Goal: Task Accomplishment & Management: Use online tool/utility

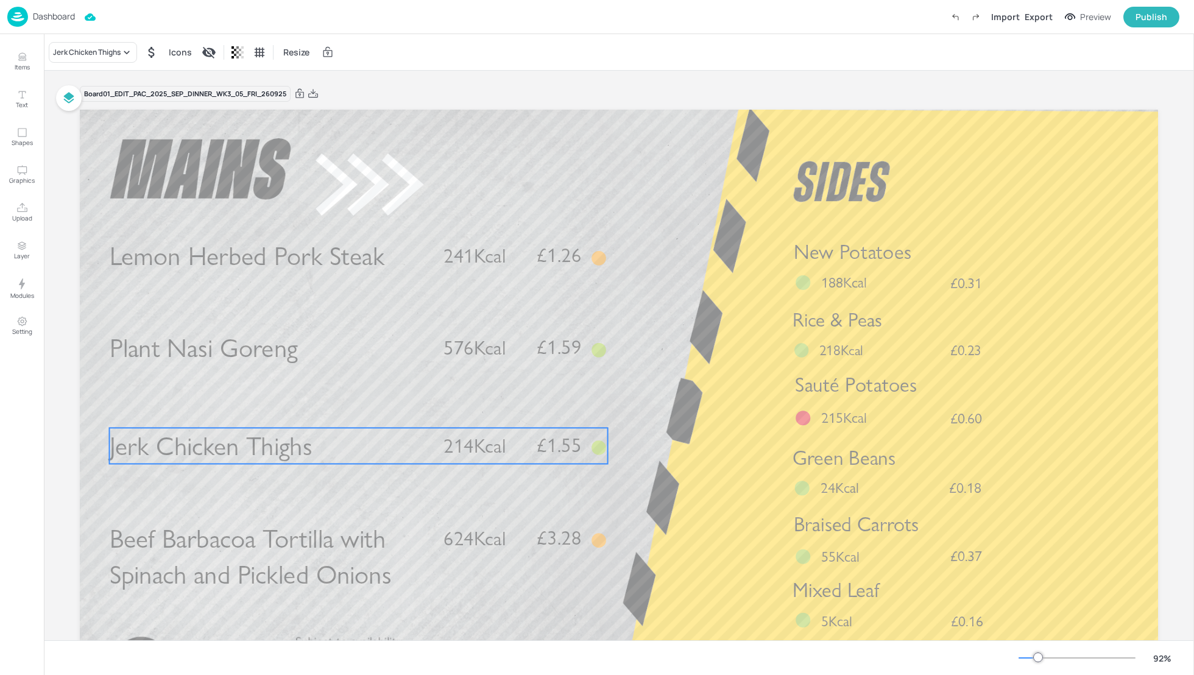
click at [251, 454] on span "Jerk Chicken Thighs" at bounding box center [211, 446] width 203 height 32
click at [104, 49] on div "Jerk Chicken Thighs" at bounding box center [87, 52] width 68 height 11
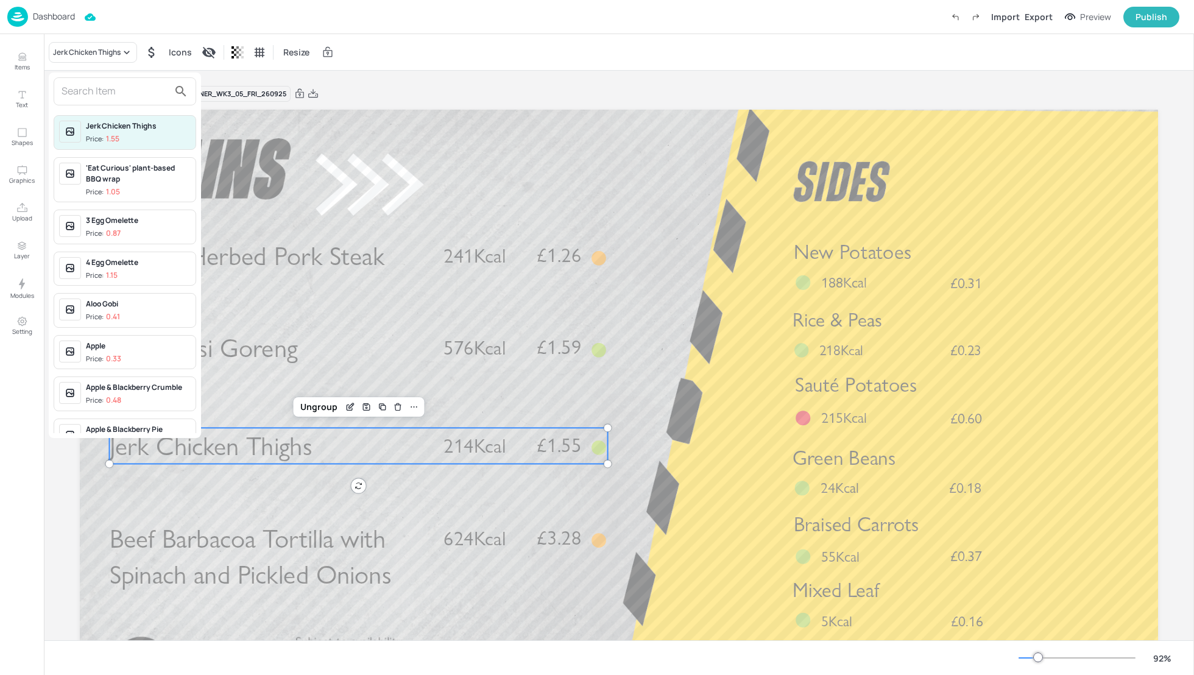
click at [99, 93] on input "text" at bounding box center [115, 91] width 107 height 19
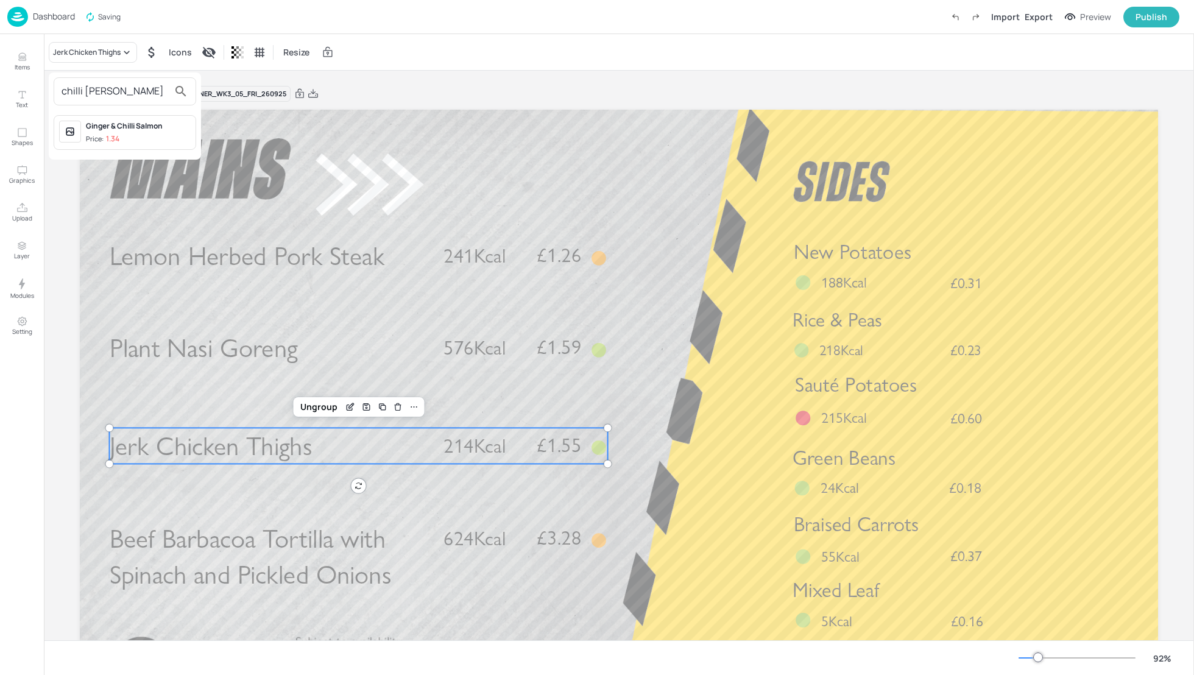
type input "chilli [PERSON_NAME]"
click at [118, 130] on div "Ginger & Chilli Salmon Price: 1.34" at bounding box center [138, 133] width 105 height 24
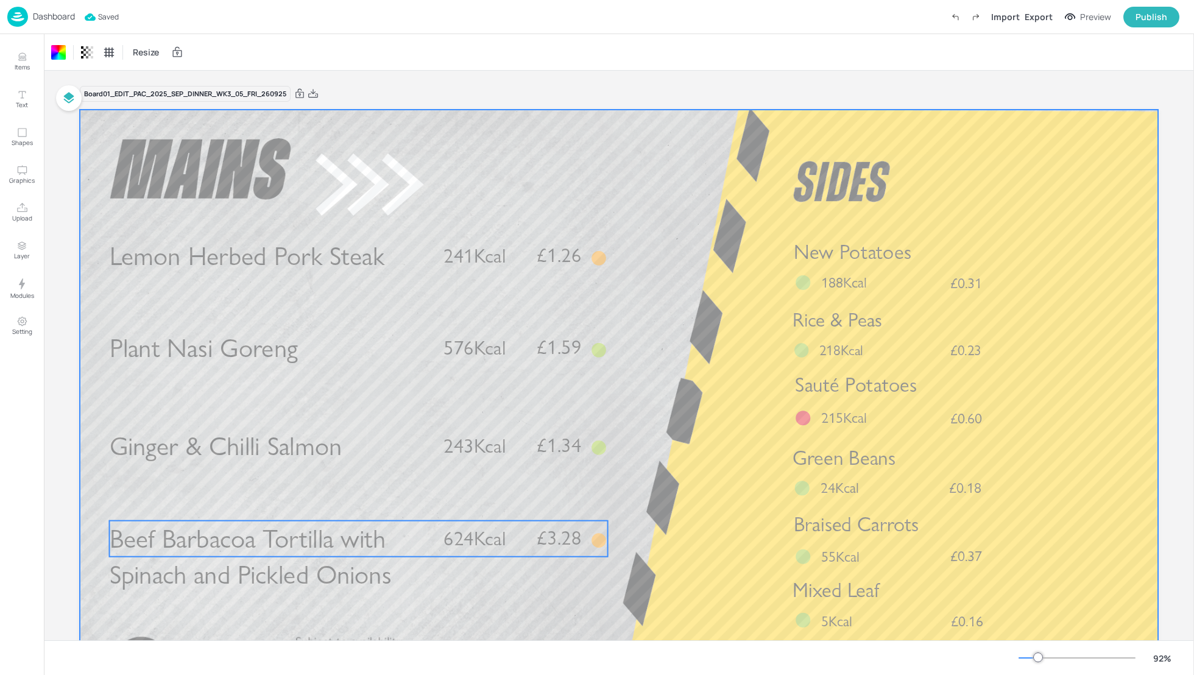
click at [336, 546] on span "Beef Barbacoa Tortilla with Spinach and Pickled Onions" at bounding box center [251, 557] width 282 height 68
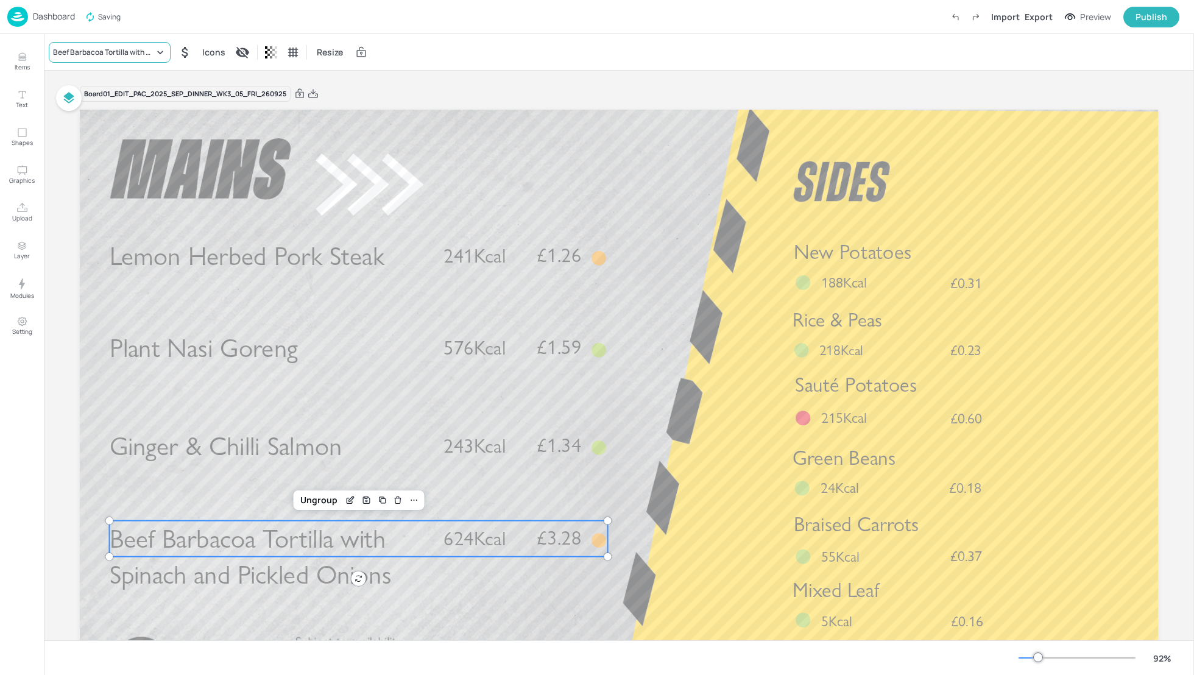
click at [86, 51] on div "Beef Barbacoa Tortilla with Spinach and Pickled Onions" at bounding box center [103, 52] width 101 height 11
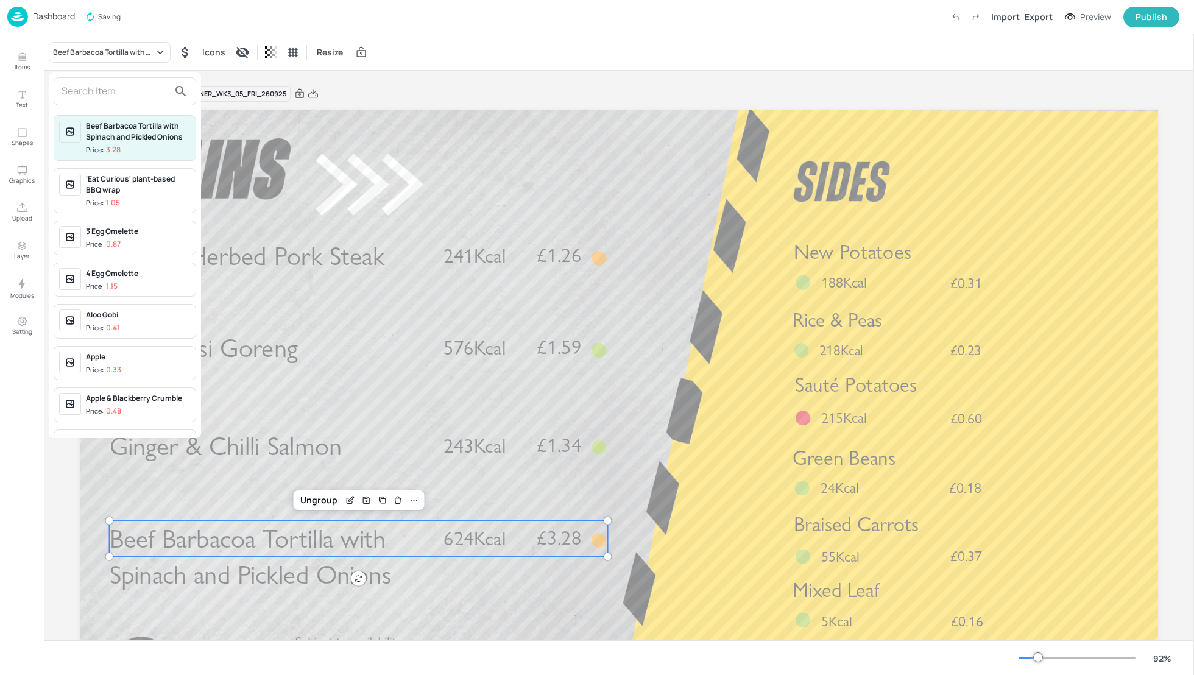
click at [85, 97] on input "text" at bounding box center [115, 91] width 107 height 19
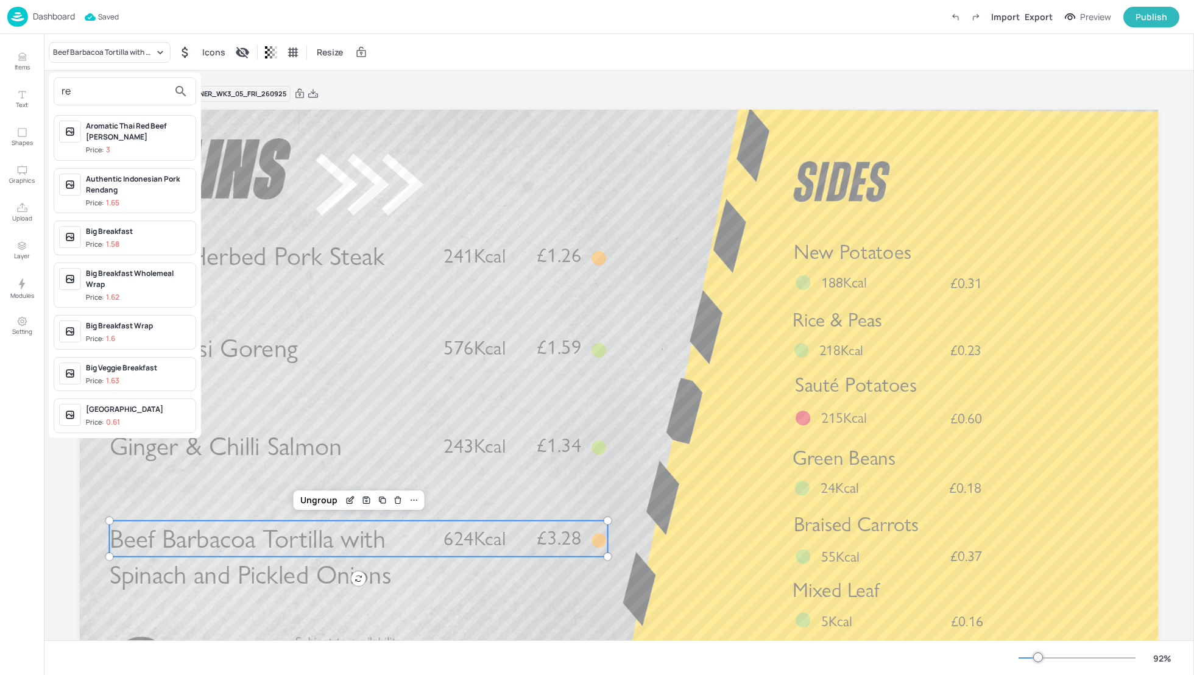
type input "r"
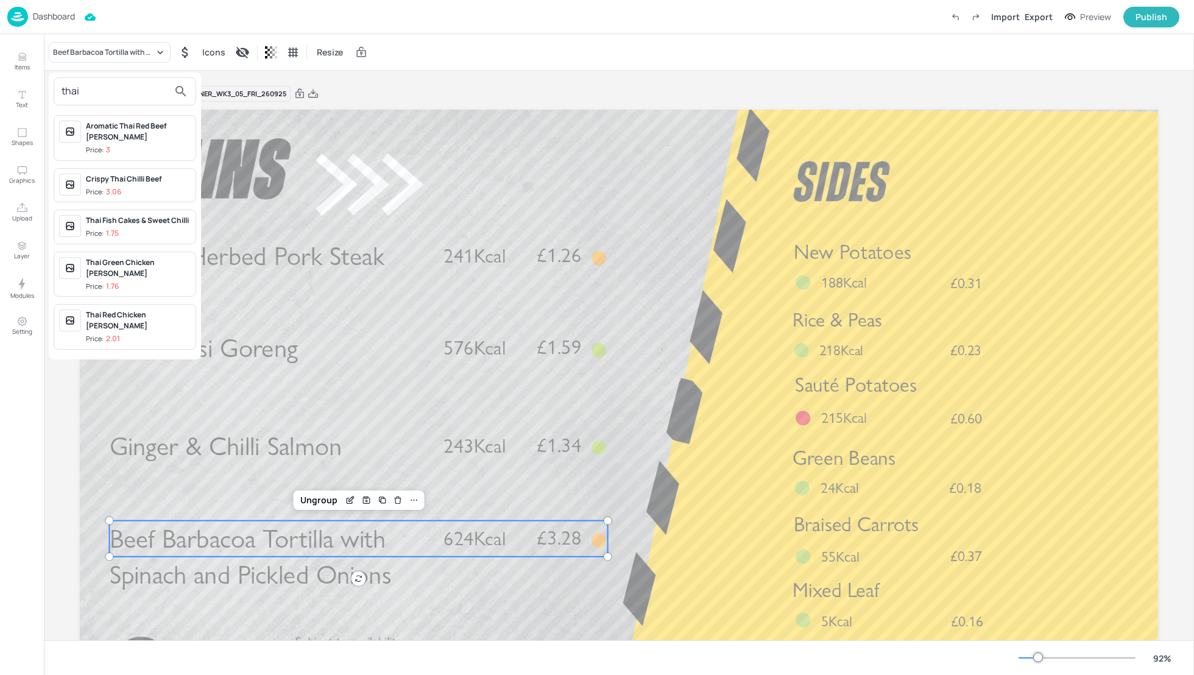
type input "thai"
click at [133, 309] on div "Thai Red Chicken [PERSON_NAME]" at bounding box center [138, 320] width 105 height 22
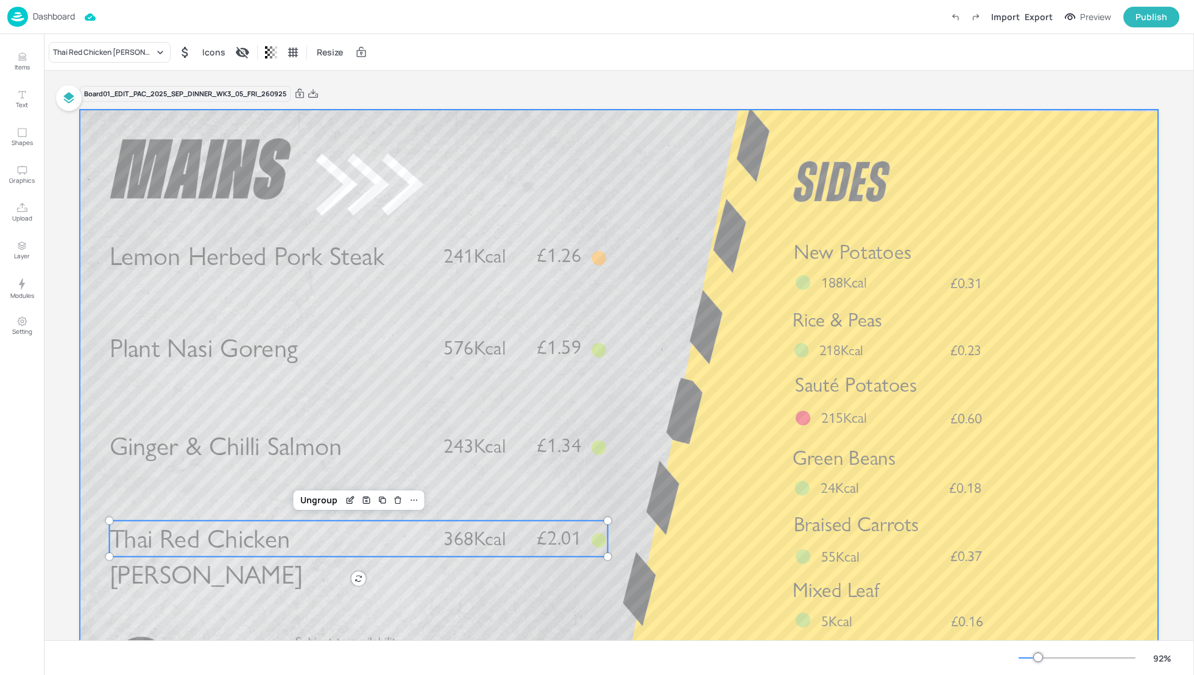
click at [706, 504] on div at bounding box center [619, 413] width 1078 height 607
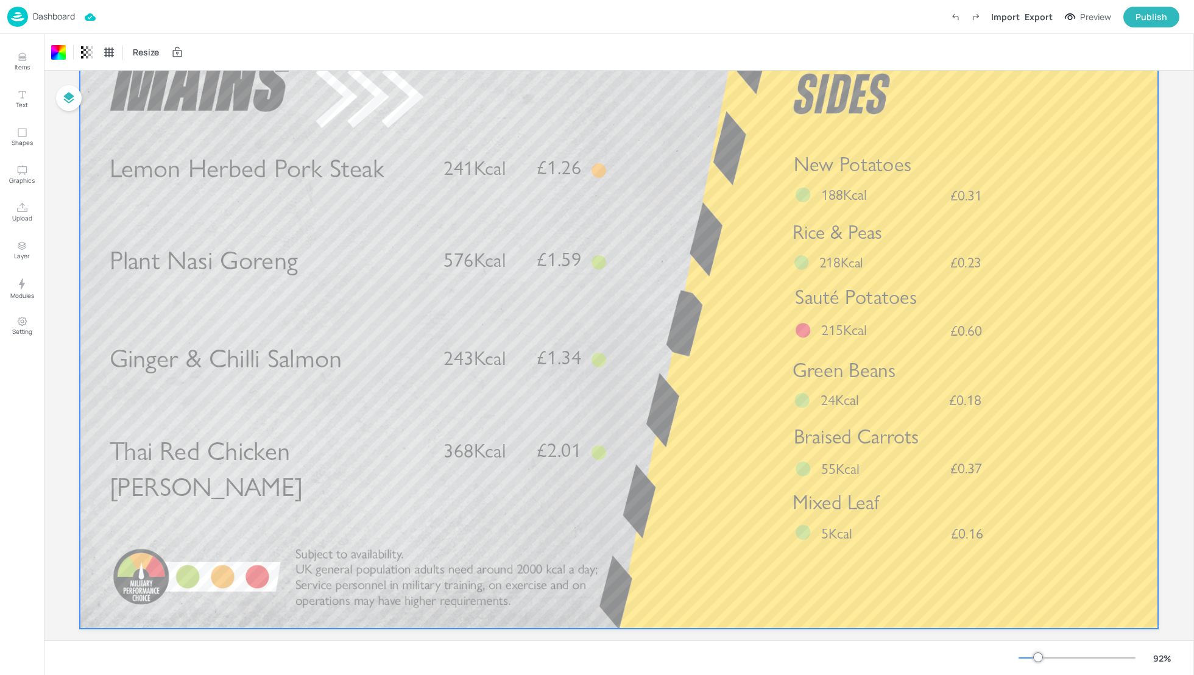
scroll to position [97, 0]
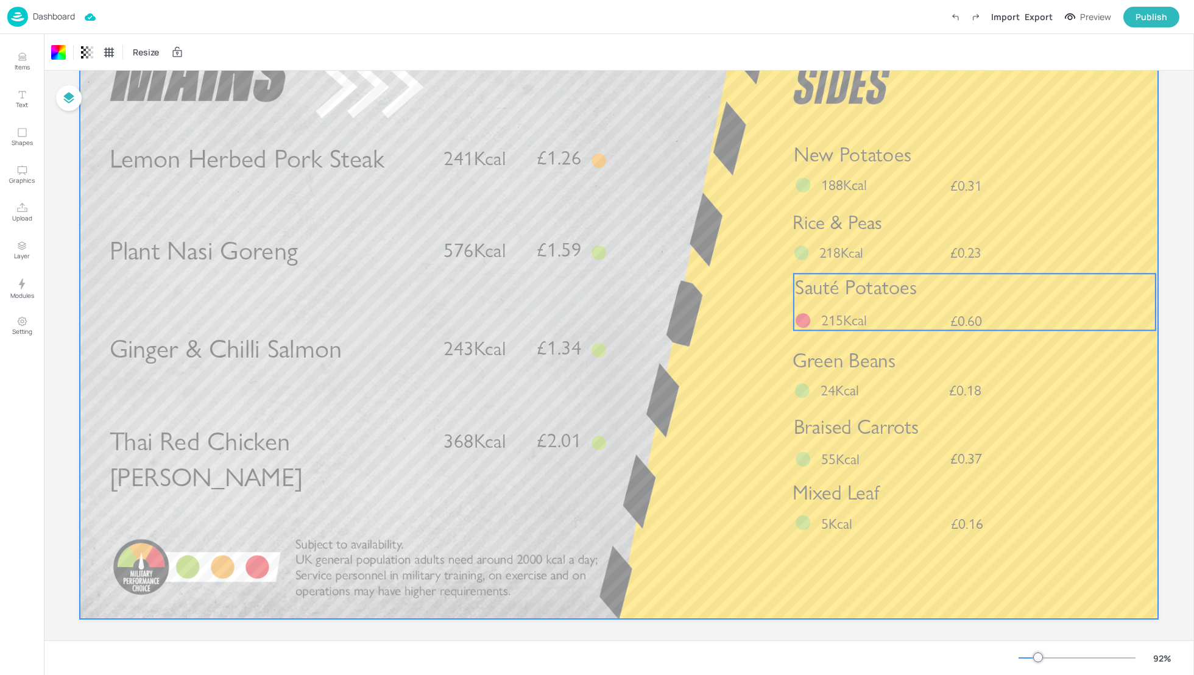
click at [854, 287] on span "Sauté Potatoes" at bounding box center [856, 287] width 122 height 24
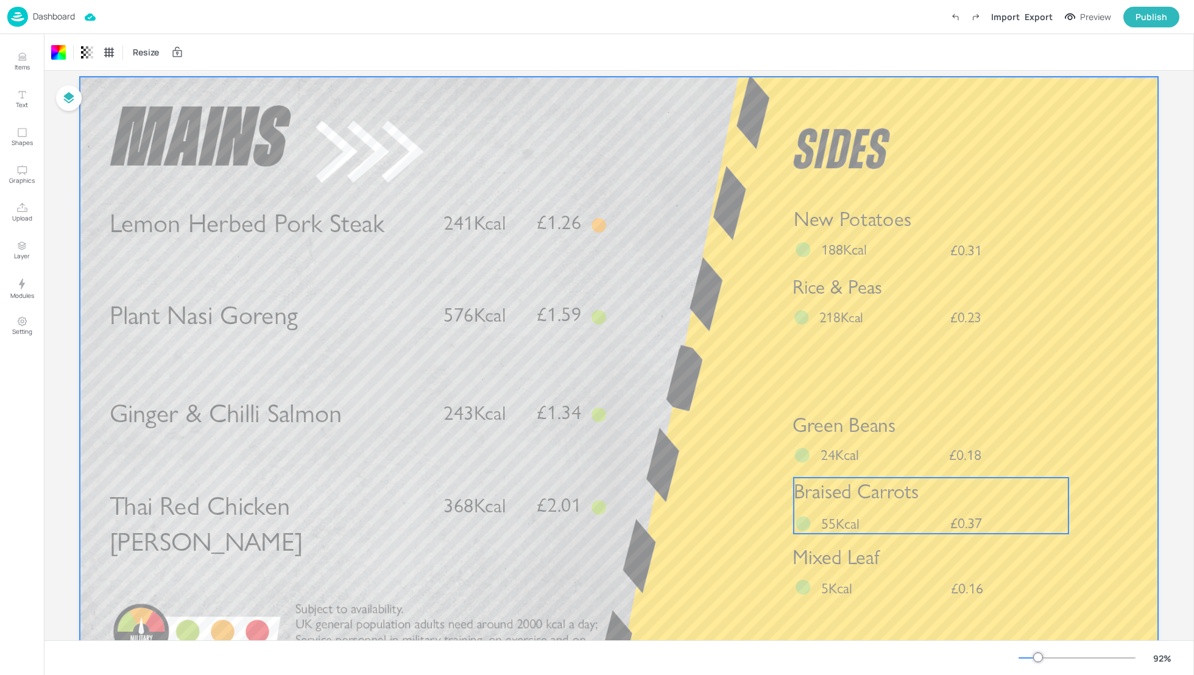
scroll to position [32, 0]
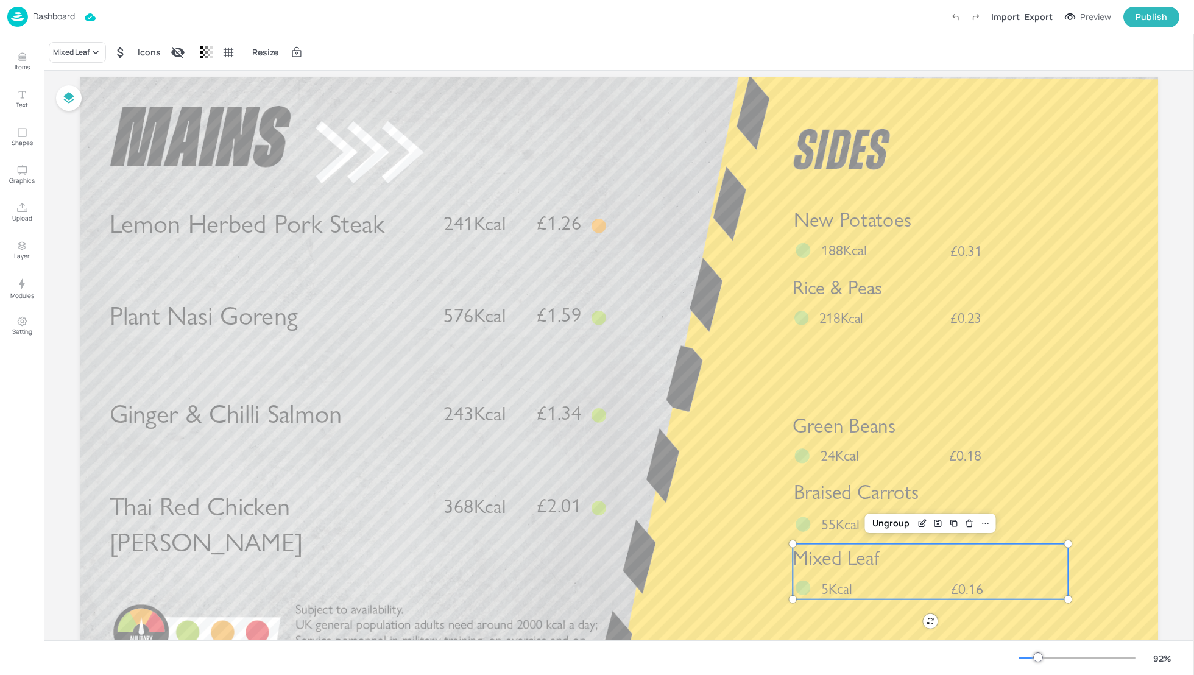
click at [879, 560] on p "Mixed Leaf" at bounding box center [929, 558] width 275 height 28
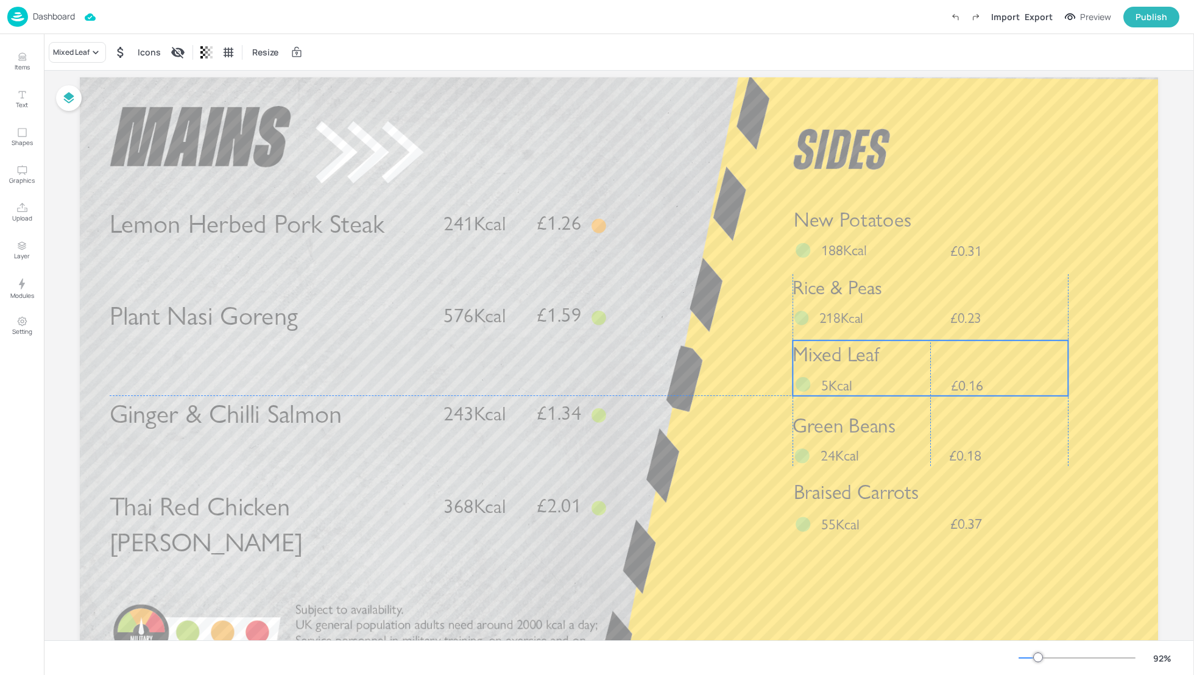
drag, startPoint x: 925, startPoint y: 571, endPoint x: 921, endPoint y: 369, distance: 201.6
click at [921, 369] on div "Mixed Leaf £0.16 5Kcal" at bounding box center [929, 367] width 275 height 55
click at [835, 381] on span "5Kcal" at bounding box center [837, 385] width 31 height 18
click at [807, 353] on span "Mixed Leaf" at bounding box center [837, 359] width 86 height 24
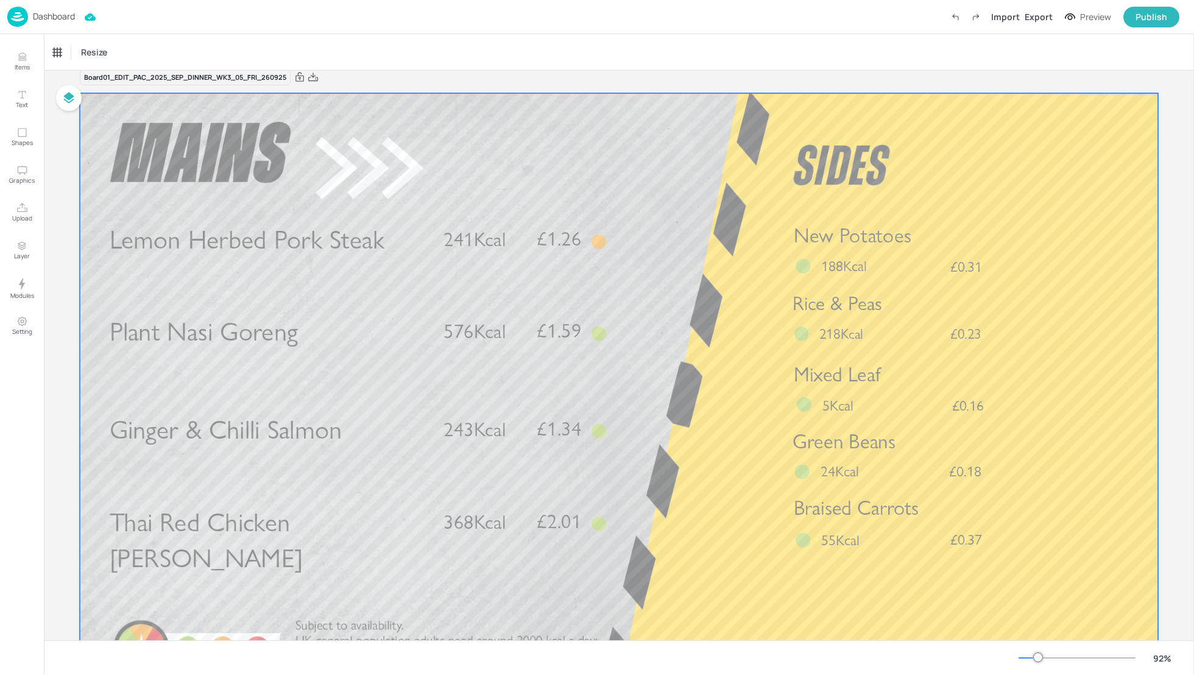
scroll to position [0, 0]
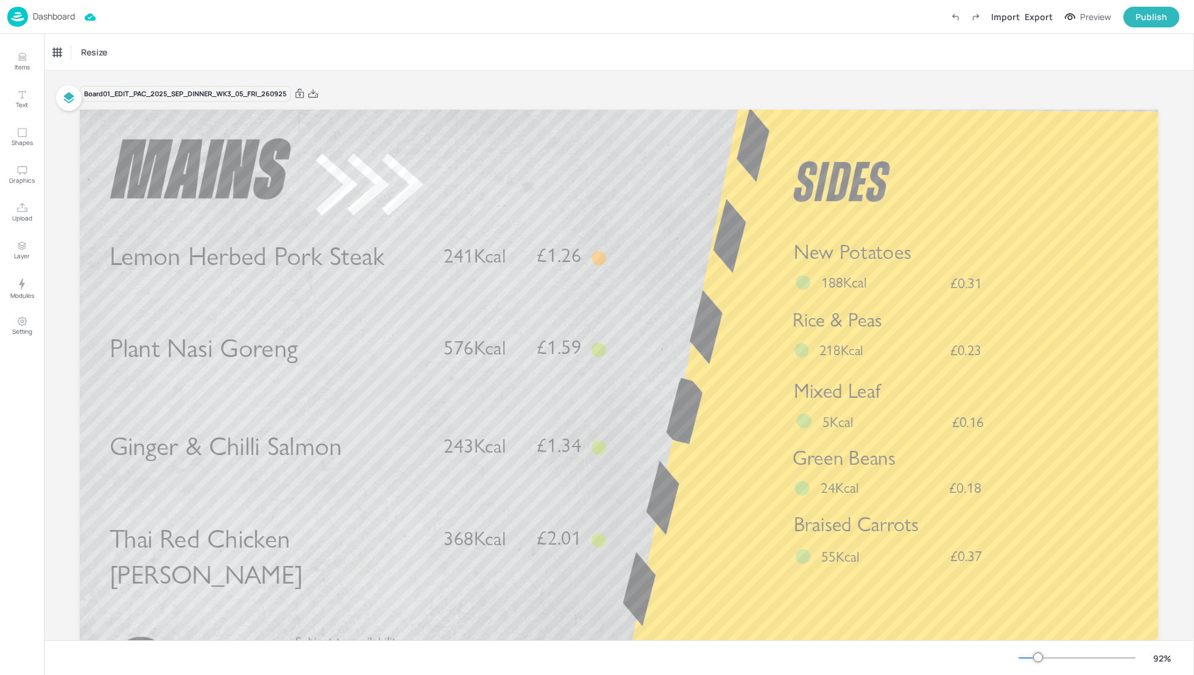
click at [1062, 18] on button "Preview" at bounding box center [1087, 17] width 61 height 18
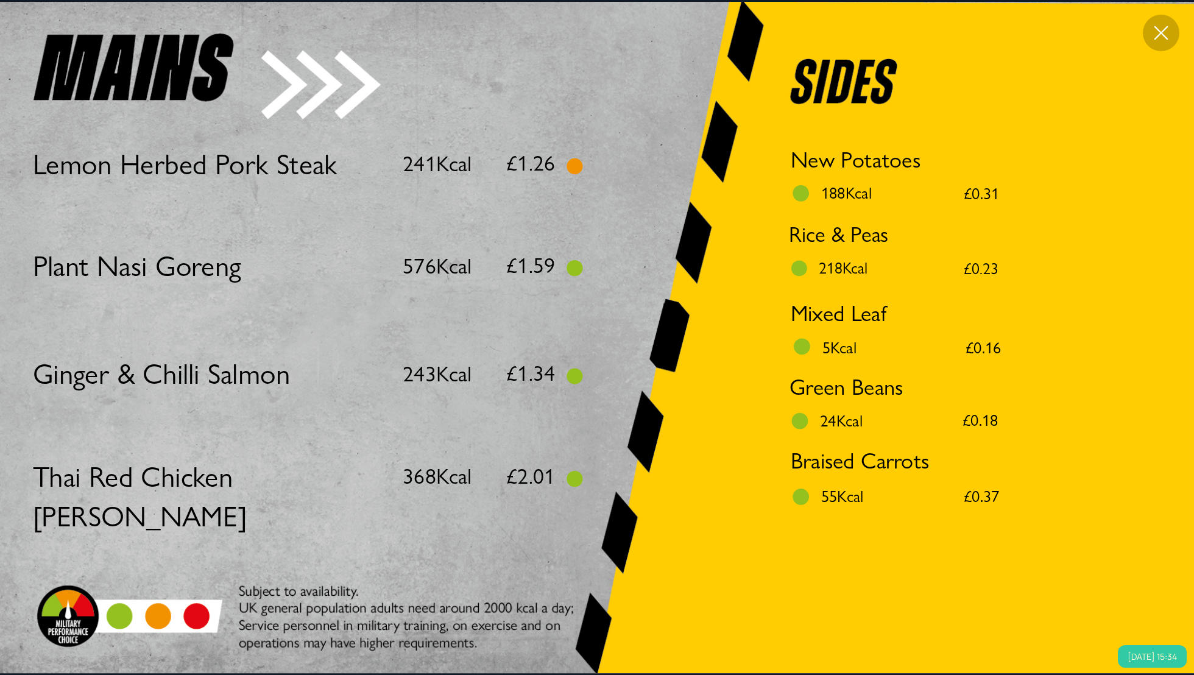
click at [1156, 28] on icon at bounding box center [1161, 33] width 14 height 14
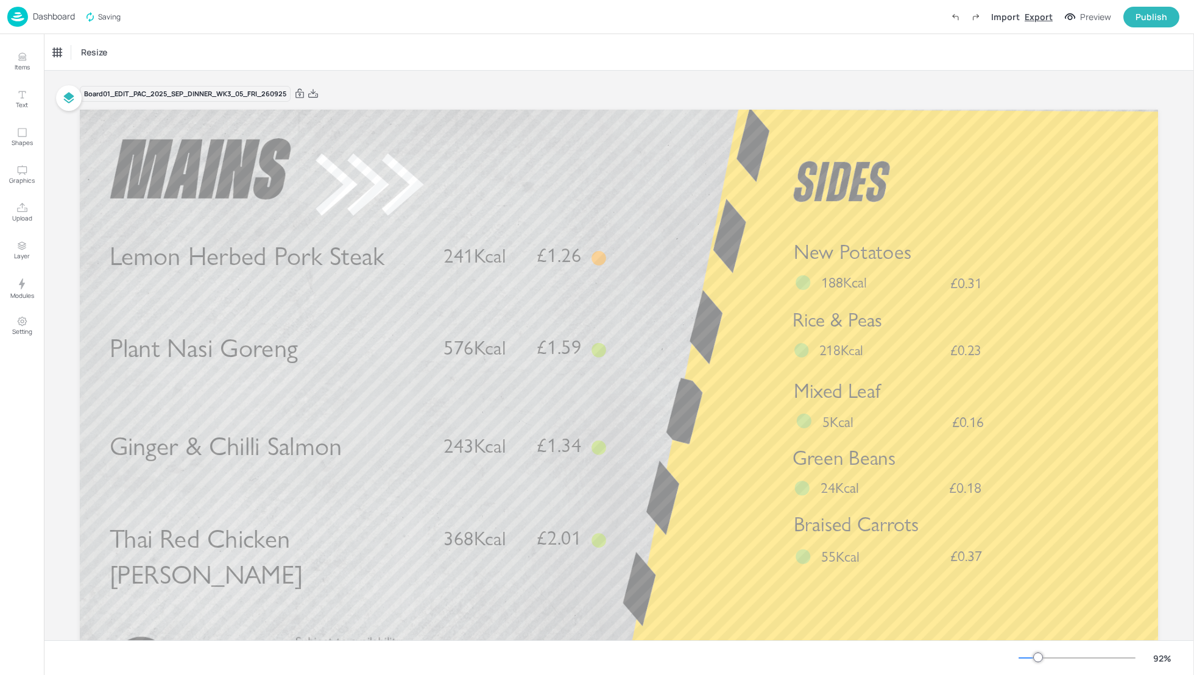
click at [1038, 16] on div "Export" at bounding box center [1038, 16] width 28 height 13
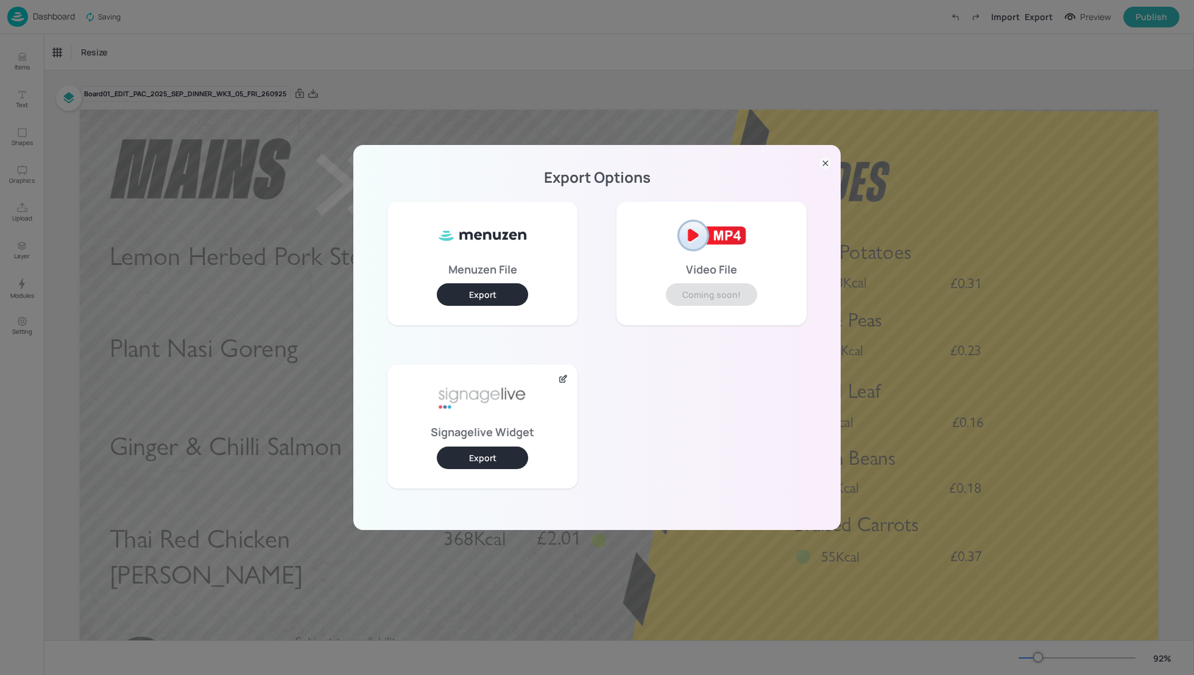
click at [829, 160] on icon at bounding box center [825, 163] width 12 height 12
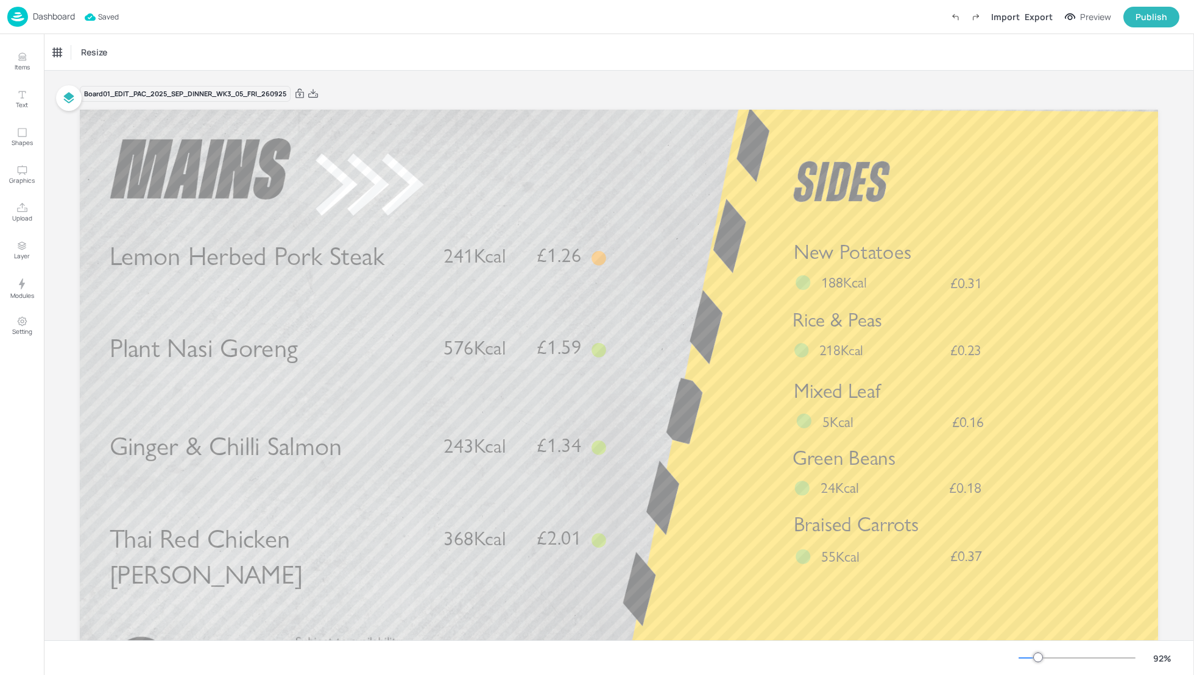
click at [1169, 261] on div "Board 01_EDIT_PAC_2025_SEP_DINNER_WK3_05_FRI_260925 Lemon Herbed Pork Steak £1.…" at bounding box center [619, 409] width 1146 height 676
click at [1033, 21] on div "Export" at bounding box center [1038, 16] width 28 height 13
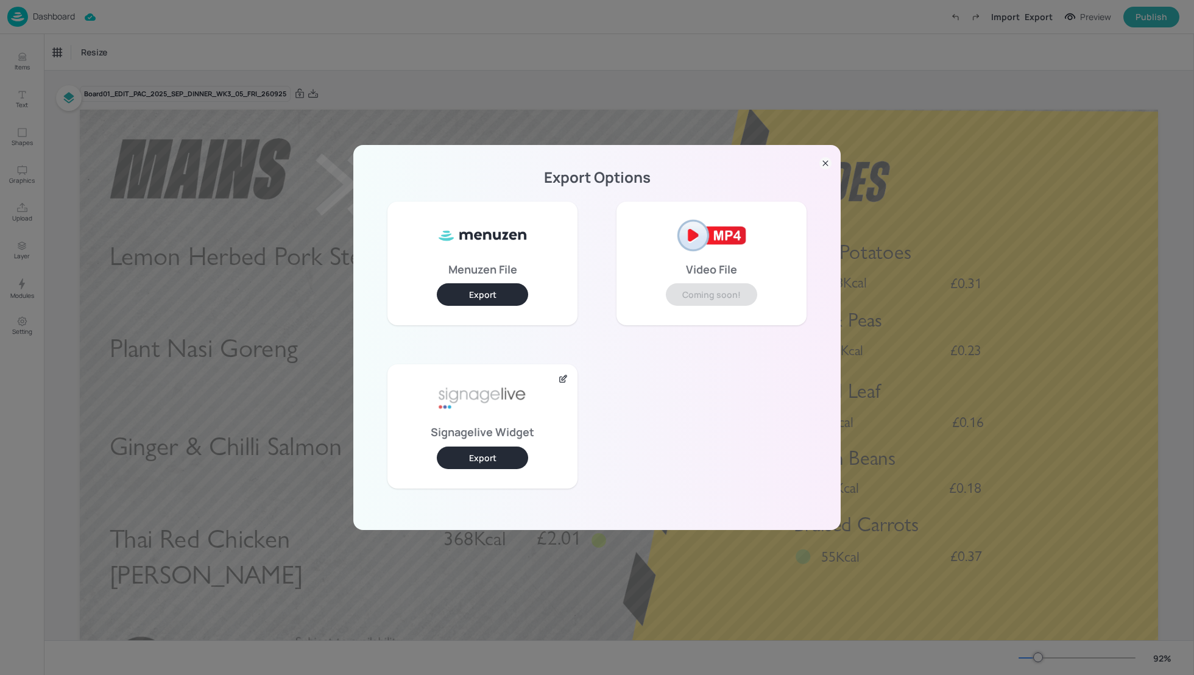
click at [501, 451] on button "Export" at bounding box center [482, 457] width 91 height 23
